Goal: Transaction & Acquisition: Purchase product/service

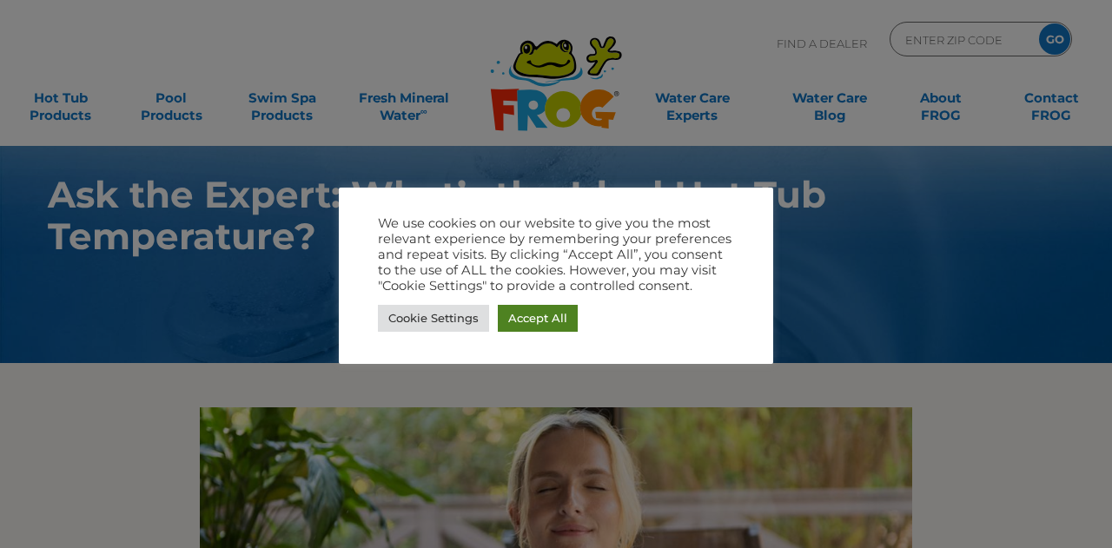
drag, startPoint x: 500, startPoint y: 318, endPoint x: 511, endPoint y: 322, distance: 11.8
click at [500, 320] on link "Accept All" at bounding box center [538, 318] width 80 height 27
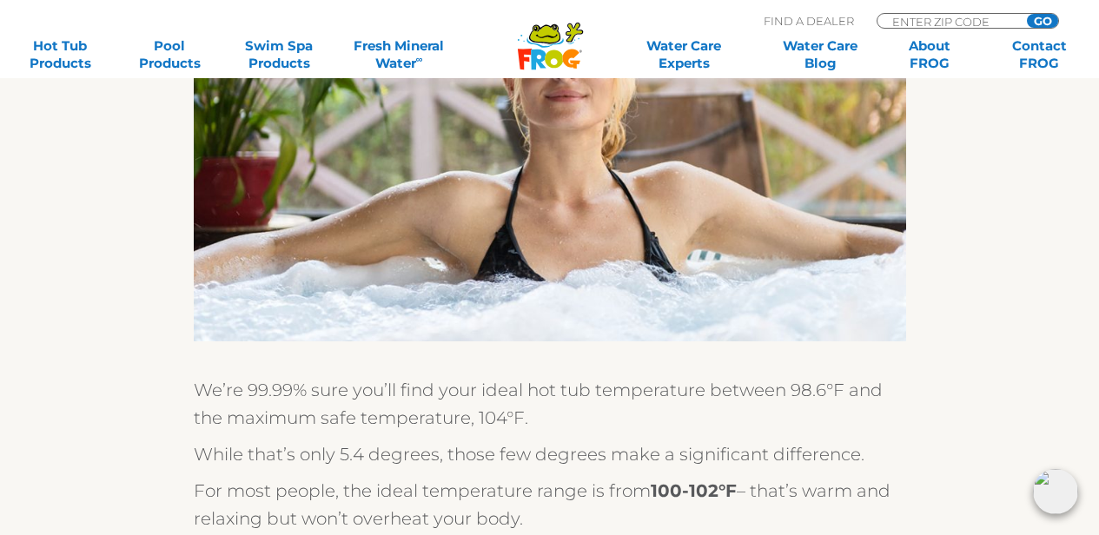
scroll to position [87, 0]
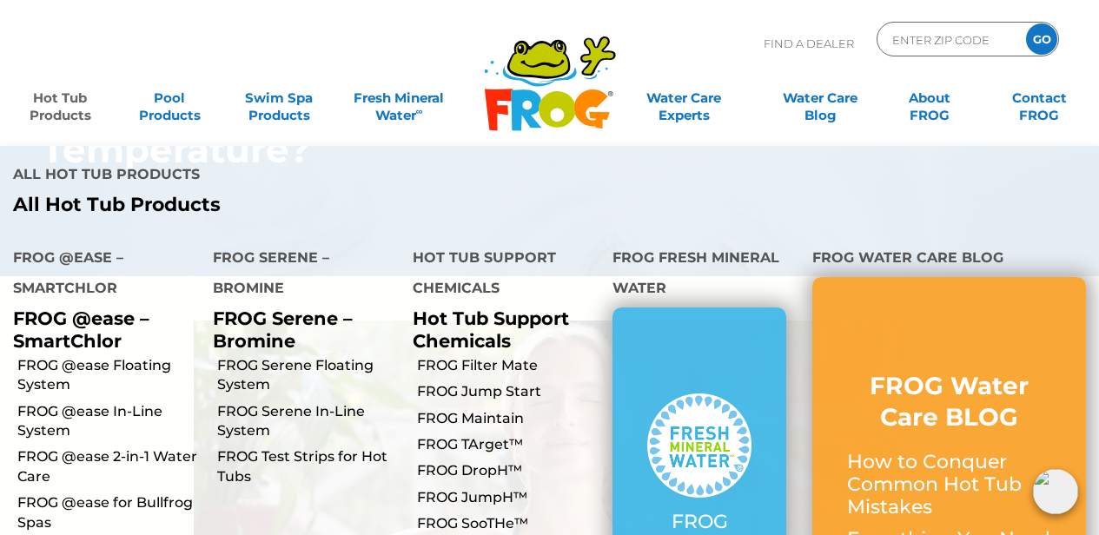
click at [67, 99] on link "Hot Tub Products" at bounding box center [59, 98] width 85 height 35
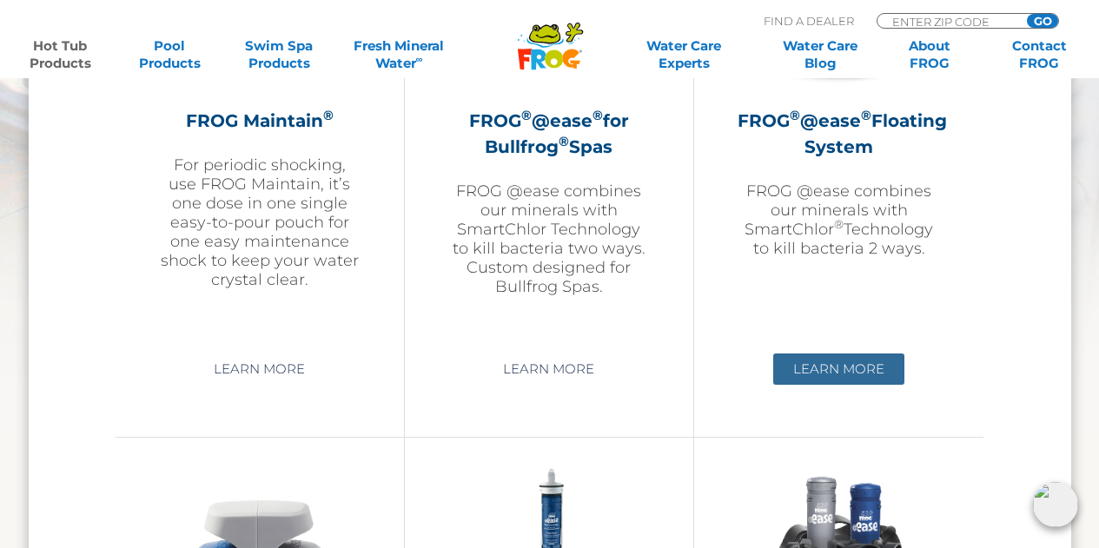
scroll to position [2086, 0]
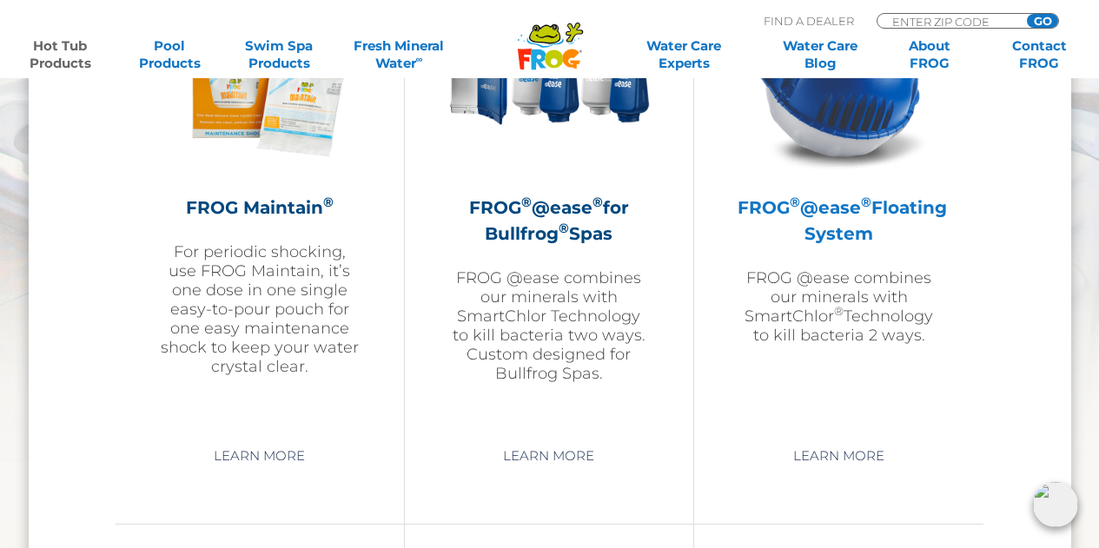
click at [835, 322] on p "FROG @ease combines our minerals with SmartChlor ® Technology to kill bacteria …" at bounding box center [839, 307] width 203 height 76
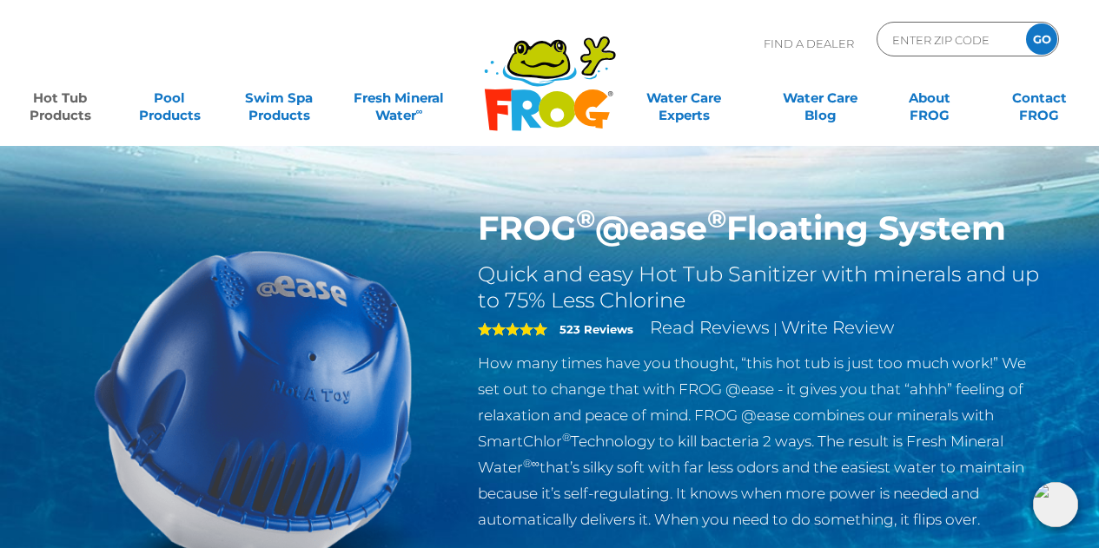
drag, startPoint x: 483, startPoint y: 222, endPoint x: 1042, endPoint y: 245, distance: 559.3
click at [1045, 245] on h1 "FROG ® @ease ® Floating System" at bounding box center [762, 229] width 568 height 40
